Goal: Complete application form

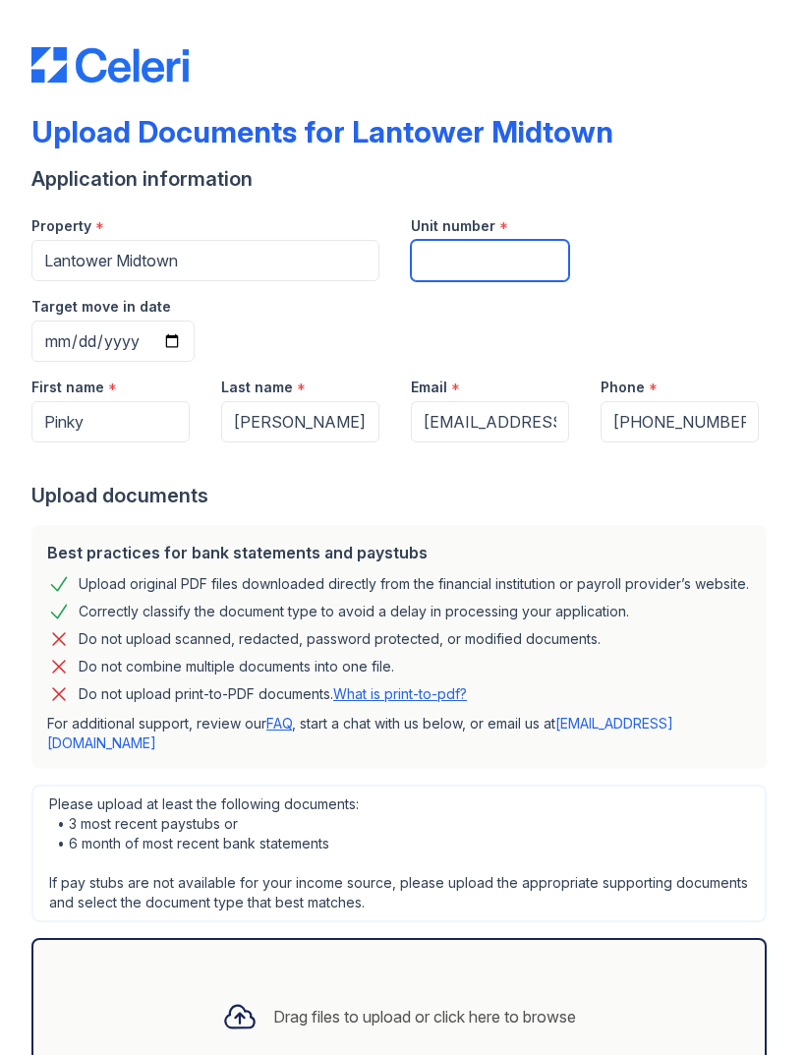
click at [557, 271] on input "Unit number" at bounding box center [490, 260] width 158 height 41
type input "112"
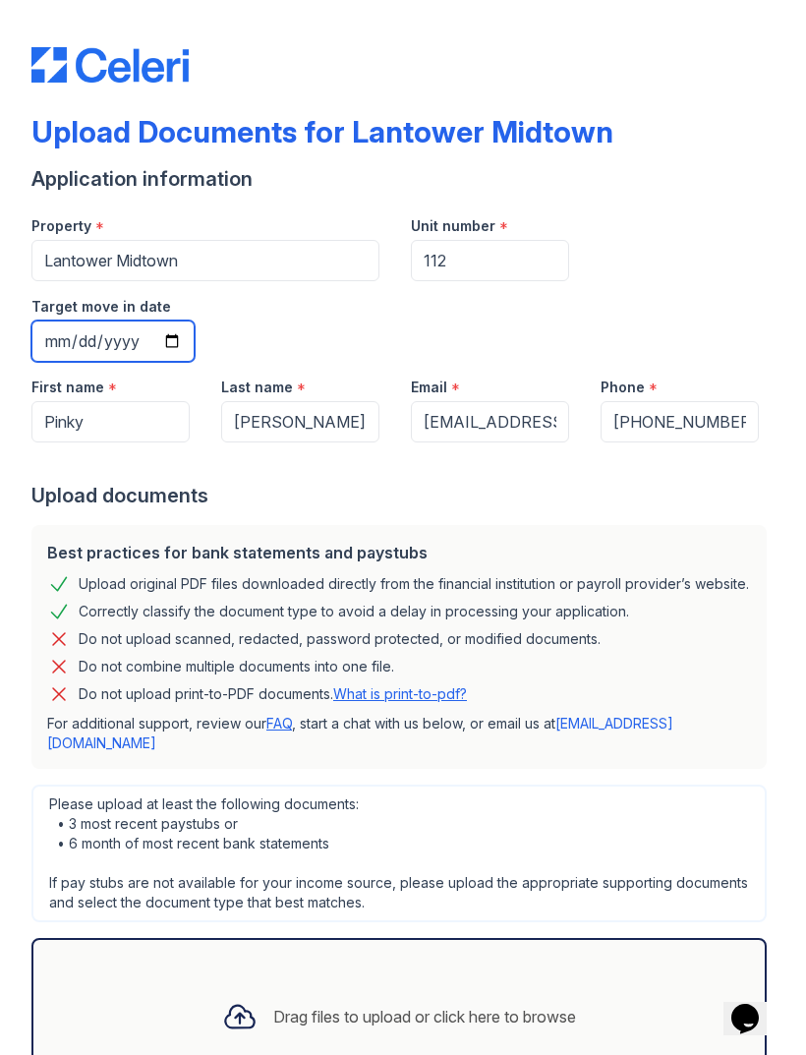
click at [195, 321] on input "Target move in date" at bounding box center [112, 341] width 163 height 41
type input "[DATE]"
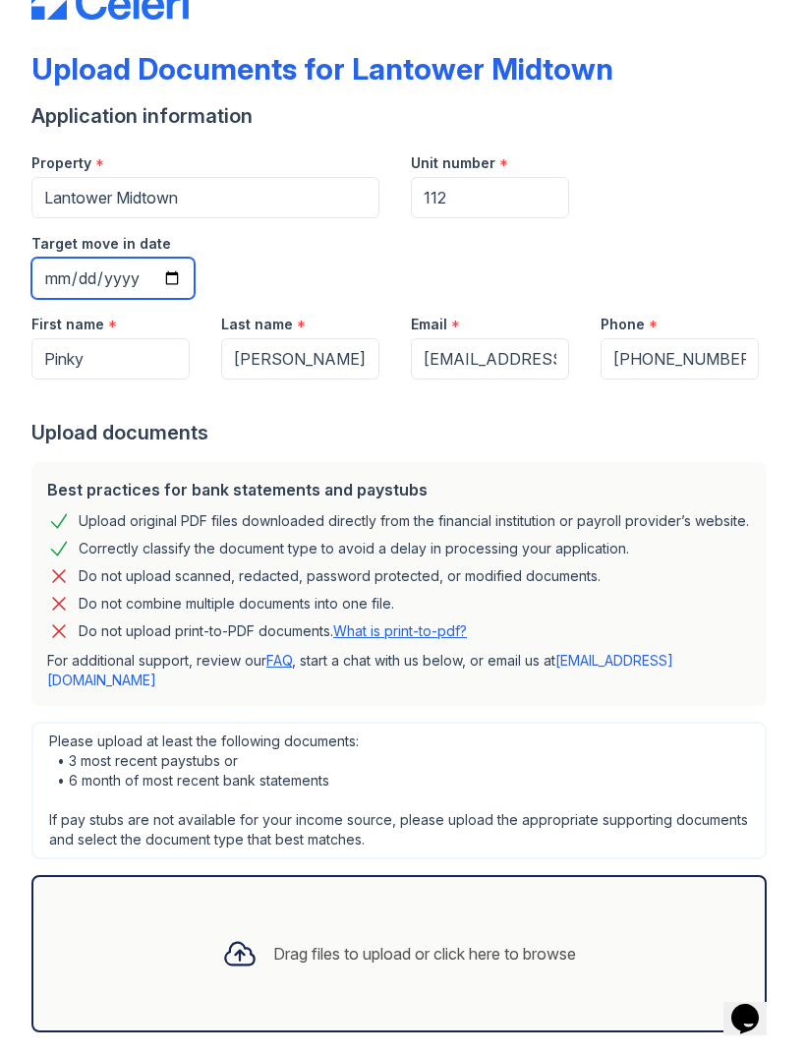
scroll to position [62, 0]
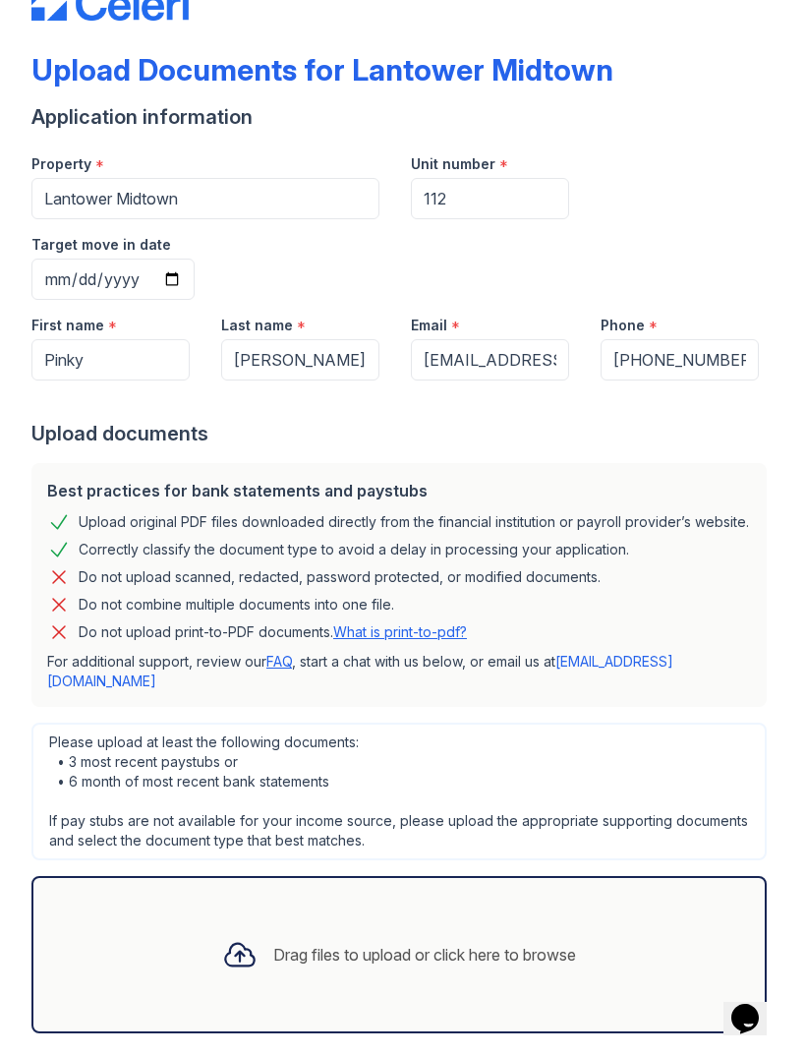
click at [235, 937] on icon at bounding box center [239, 954] width 35 height 35
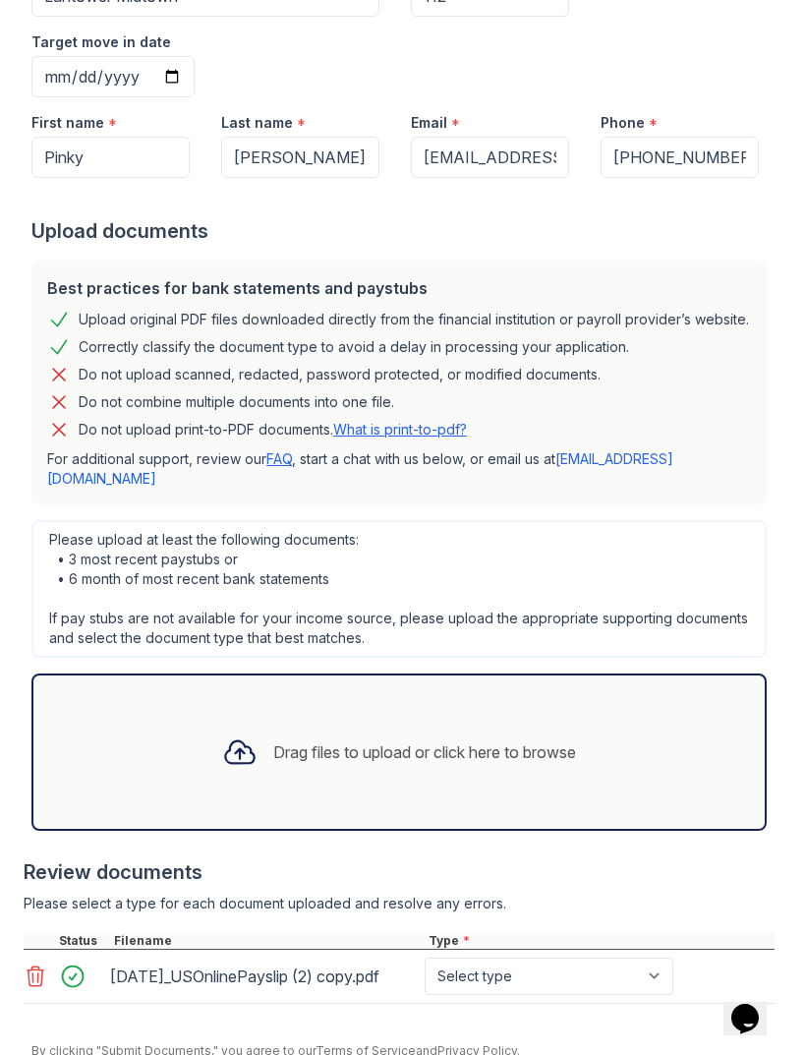
scroll to position [264, 0]
click at [529, 958] on select "Select type Paystub Bank Statement Offer Letter Tax Documents Benefit Award Let…" at bounding box center [549, 976] width 249 height 37
select select "paystub"
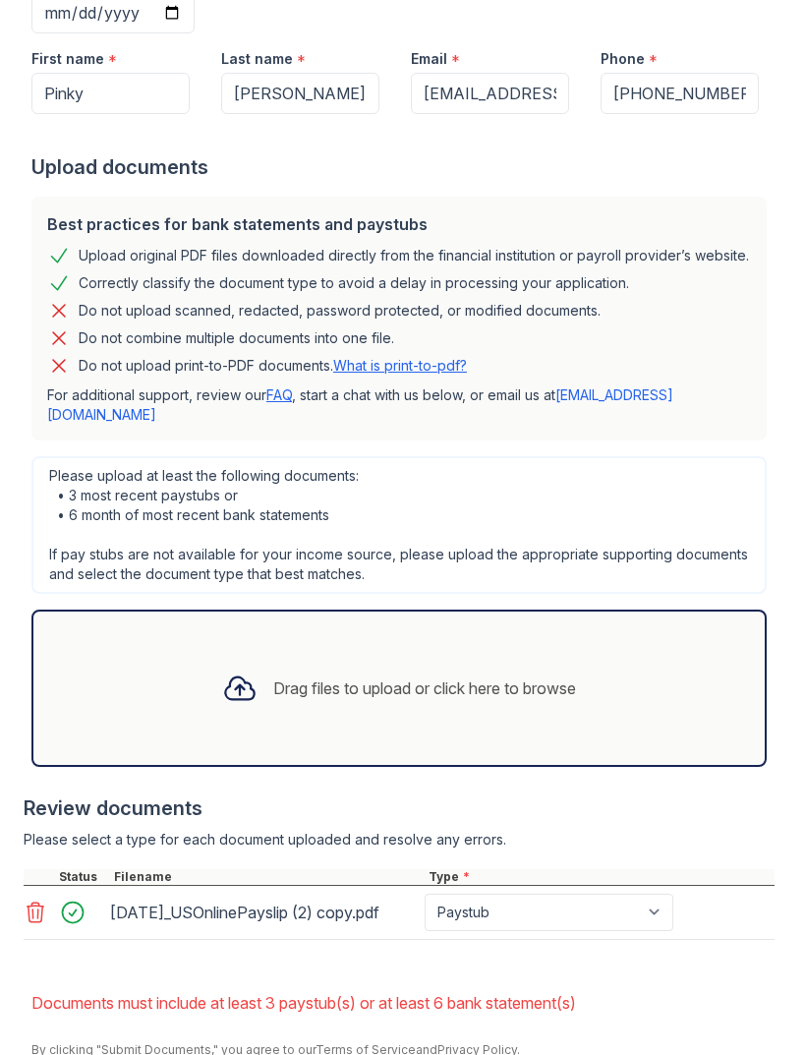
scroll to position [382, 0]
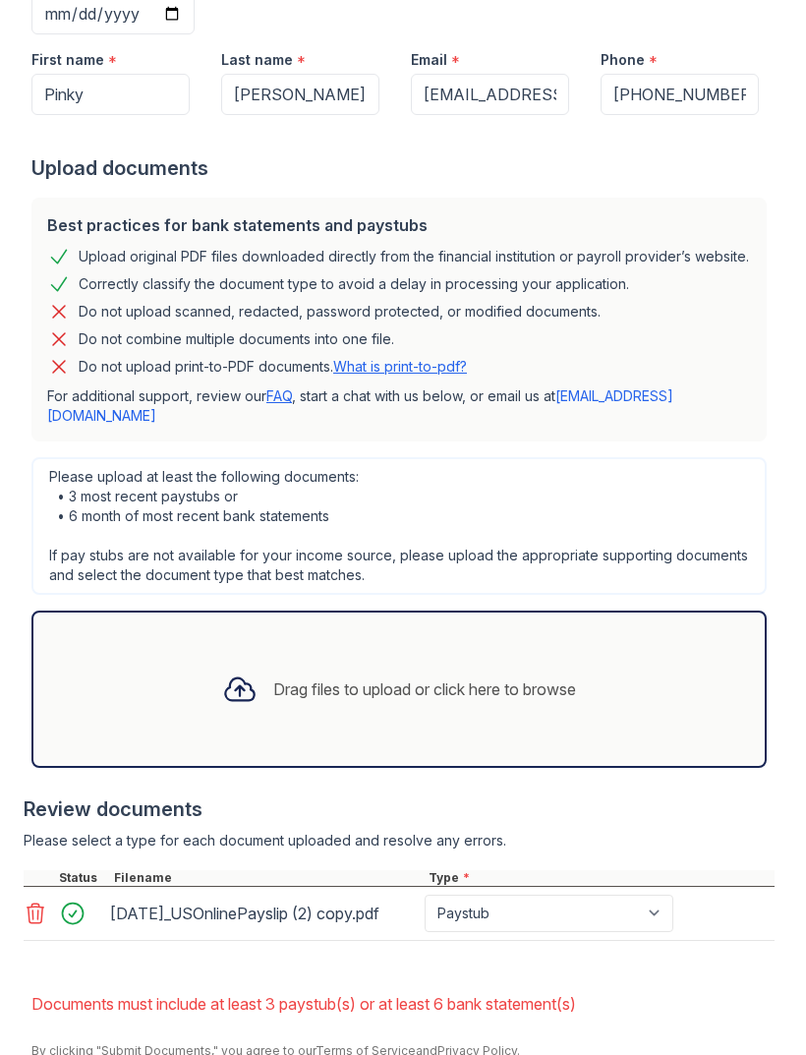
click at [432, 677] on div "Drag files to upload or click here to browse" at bounding box center [424, 689] width 303 height 24
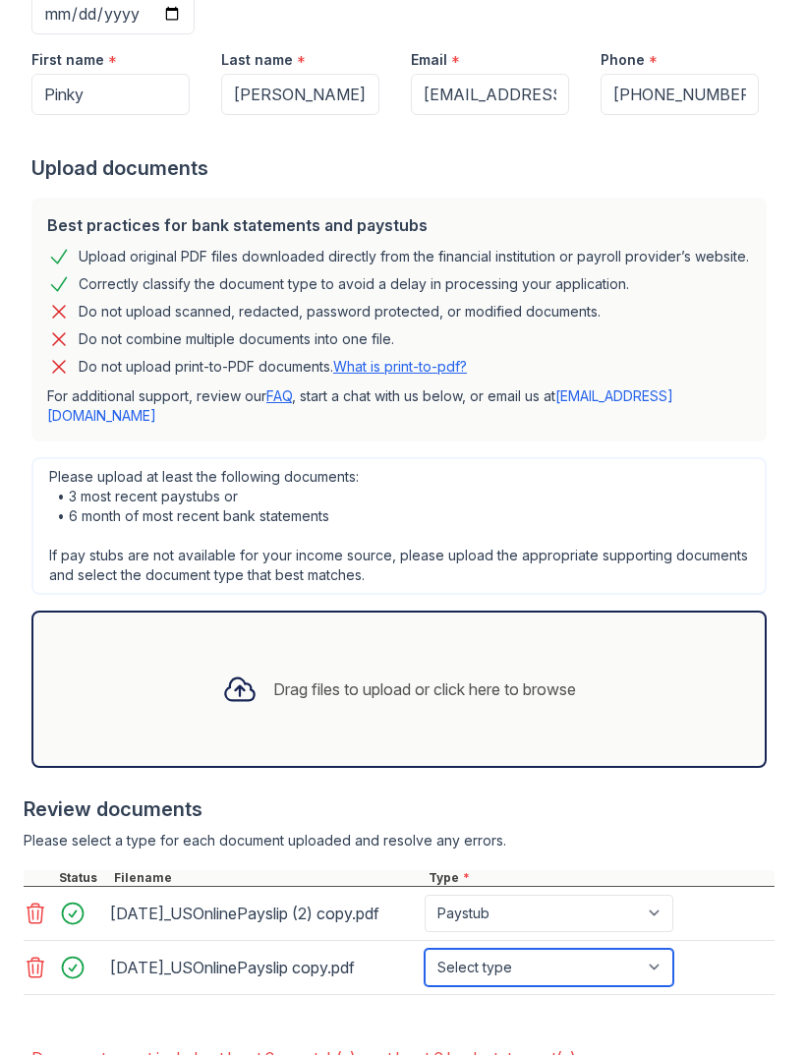
click at [603, 949] on select "Select type Paystub Bank Statement Offer Letter Tax Documents Benefit Award Let…" at bounding box center [549, 967] width 249 height 37
select select "paystub"
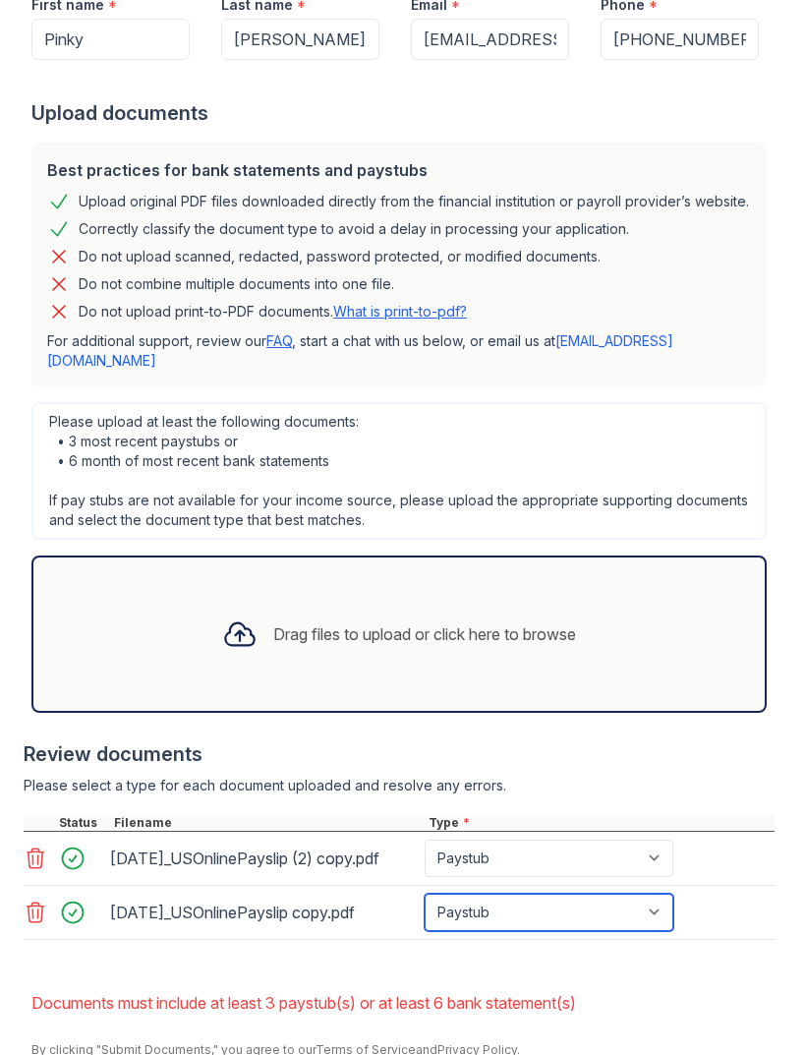
scroll to position [437, 0]
